Goal: Transaction & Acquisition: Purchase product/service

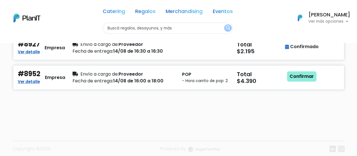
scroll to position [85, 0]
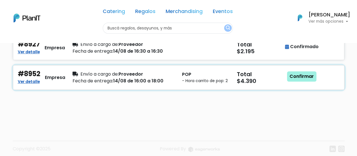
click at [297, 79] on link "Confirmar" at bounding box center [301, 76] width 29 height 10
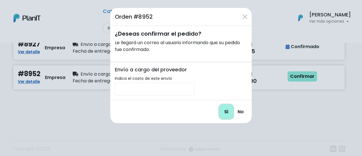
click at [223, 113] on input "Si" at bounding box center [226, 112] width 14 height 14
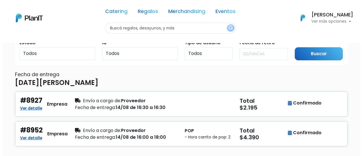
scroll to position [57, 0]
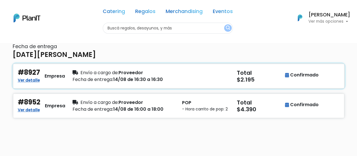
click at [172, 78] on div "Fecha de entrega: 14/08 de 16:30 a 16:30" at bounding box center [124, 79] width 103 height 7
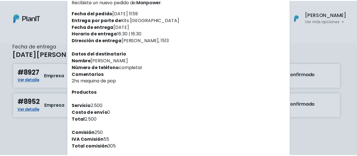
scroll to position [0, 0]
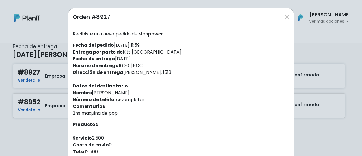
click at [49, 130] on div "Orden #8927 Recibiste un nuevo pedido de: Manpower . Fecha del pedido [DATE] 11…" at bounding box center [181, 78] width 362 height 156
